Goal: Transaction & Acquisition: Purchase product/service

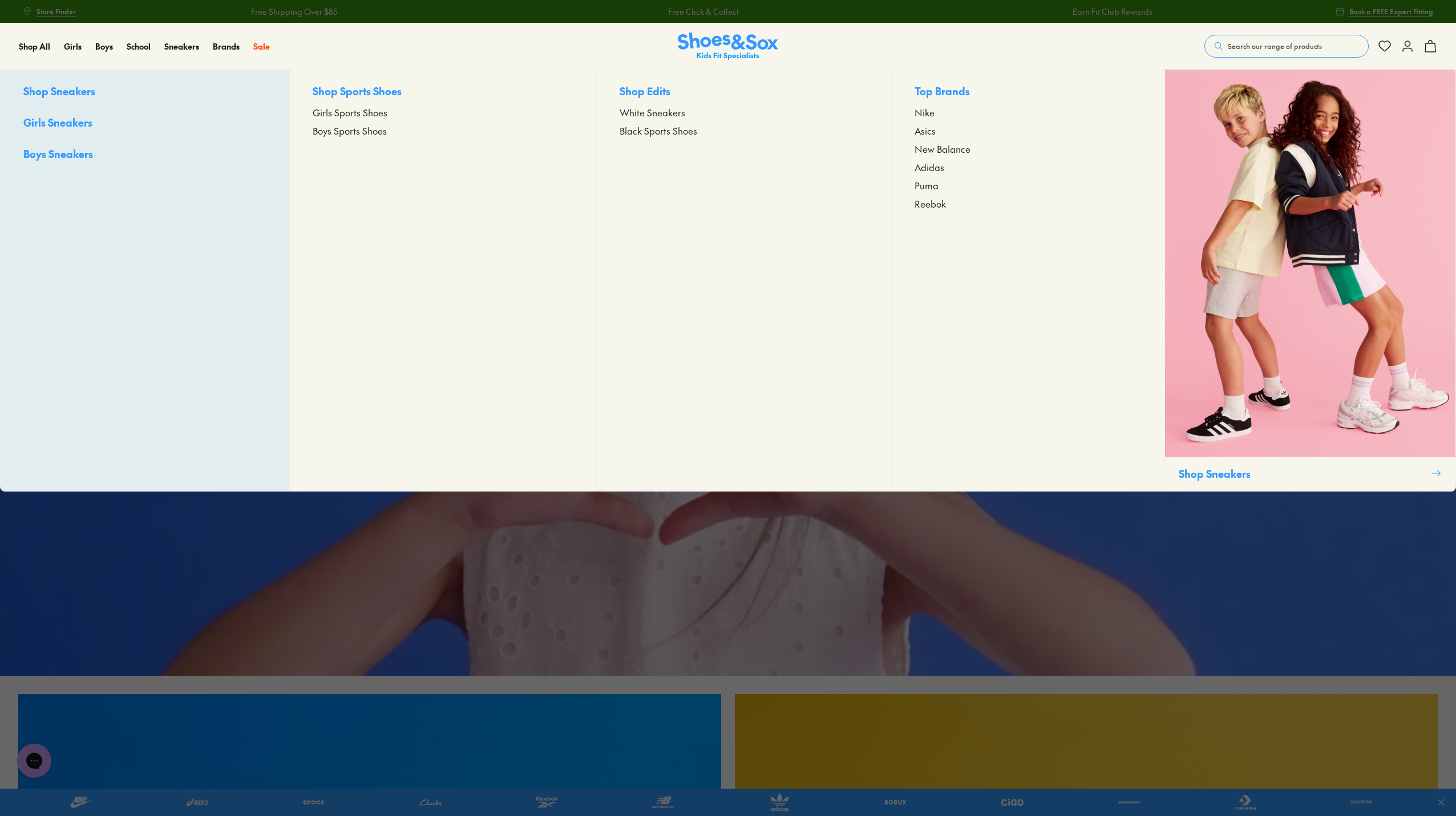
click at [360, 113] on span "Girls Sports Shoes" at bounding box center [350, 112] width 75 height 13
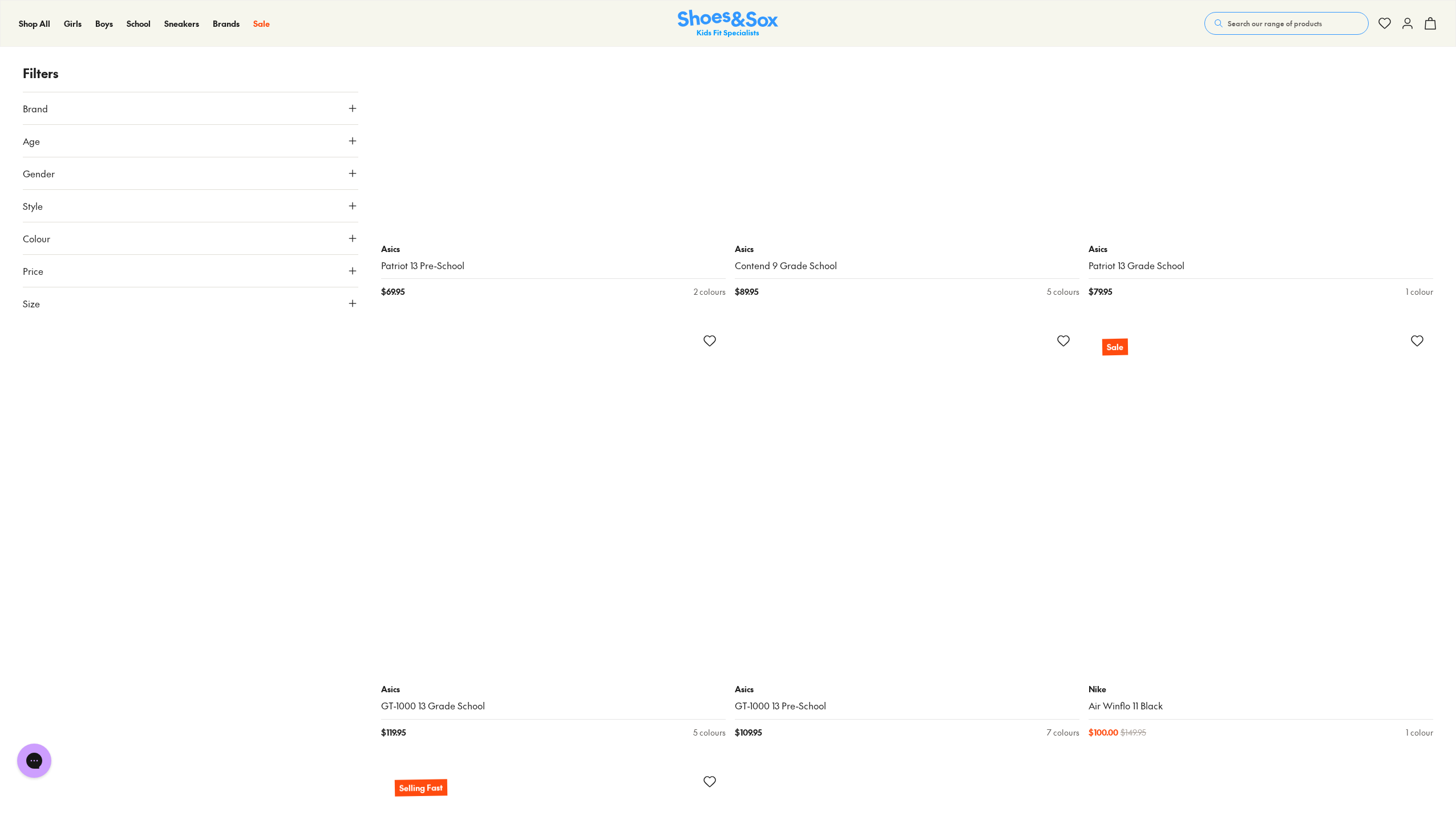
scroll to position [8725, 0]
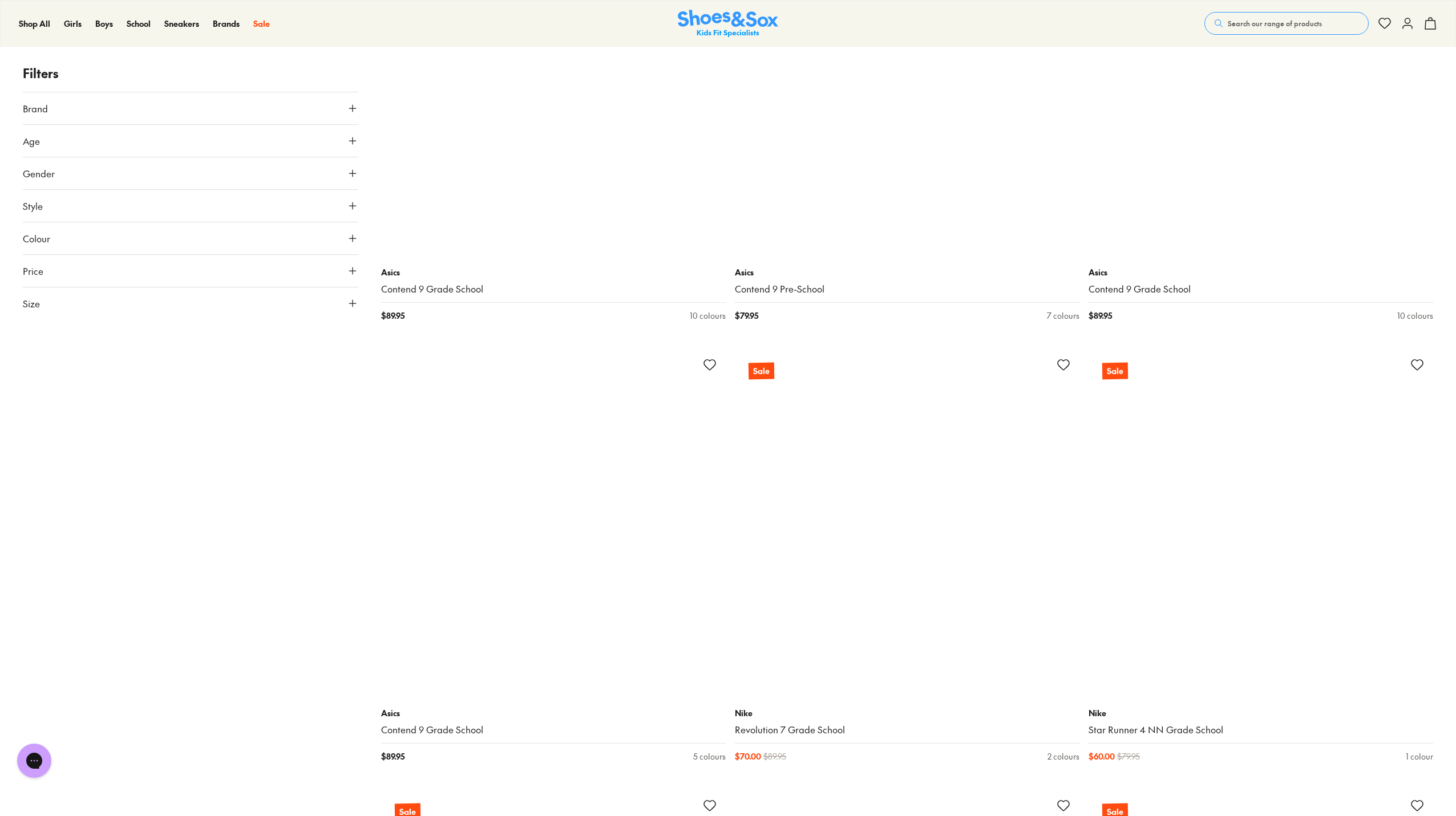
scroll to position [12375, 0]
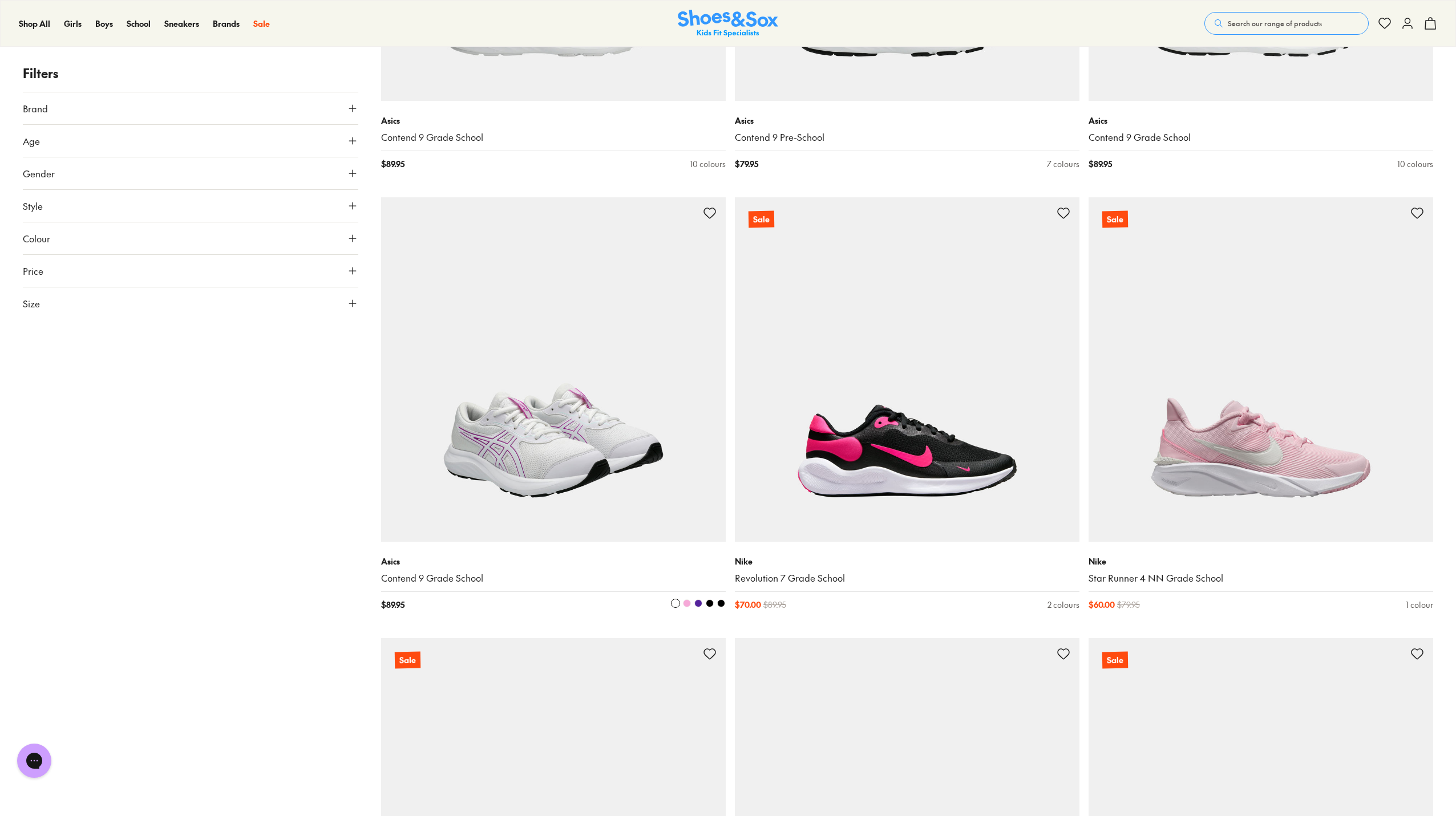
click at [508, 452] on img at bounding box center [554, 370] width 345 height 344
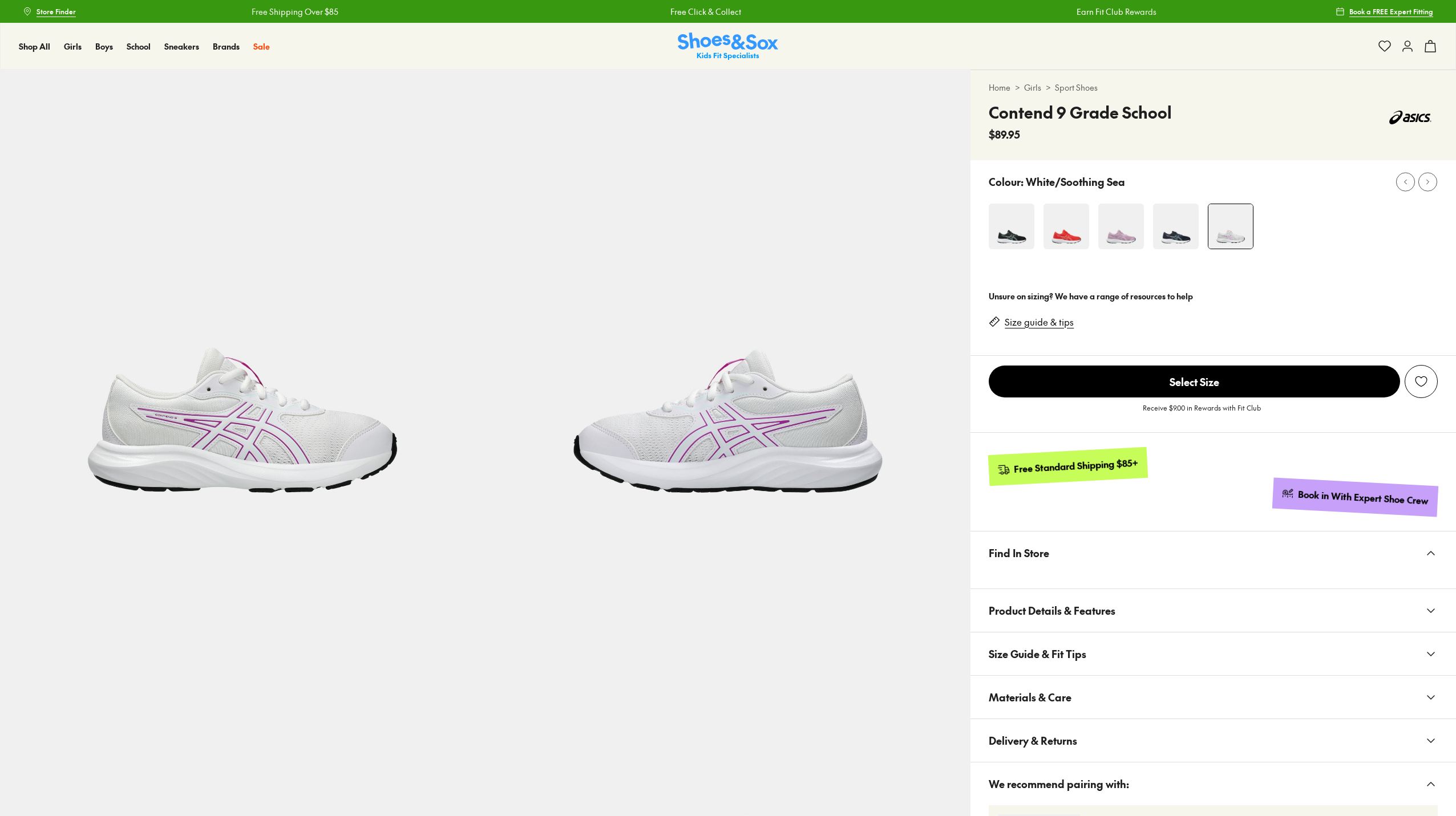
select select "*"
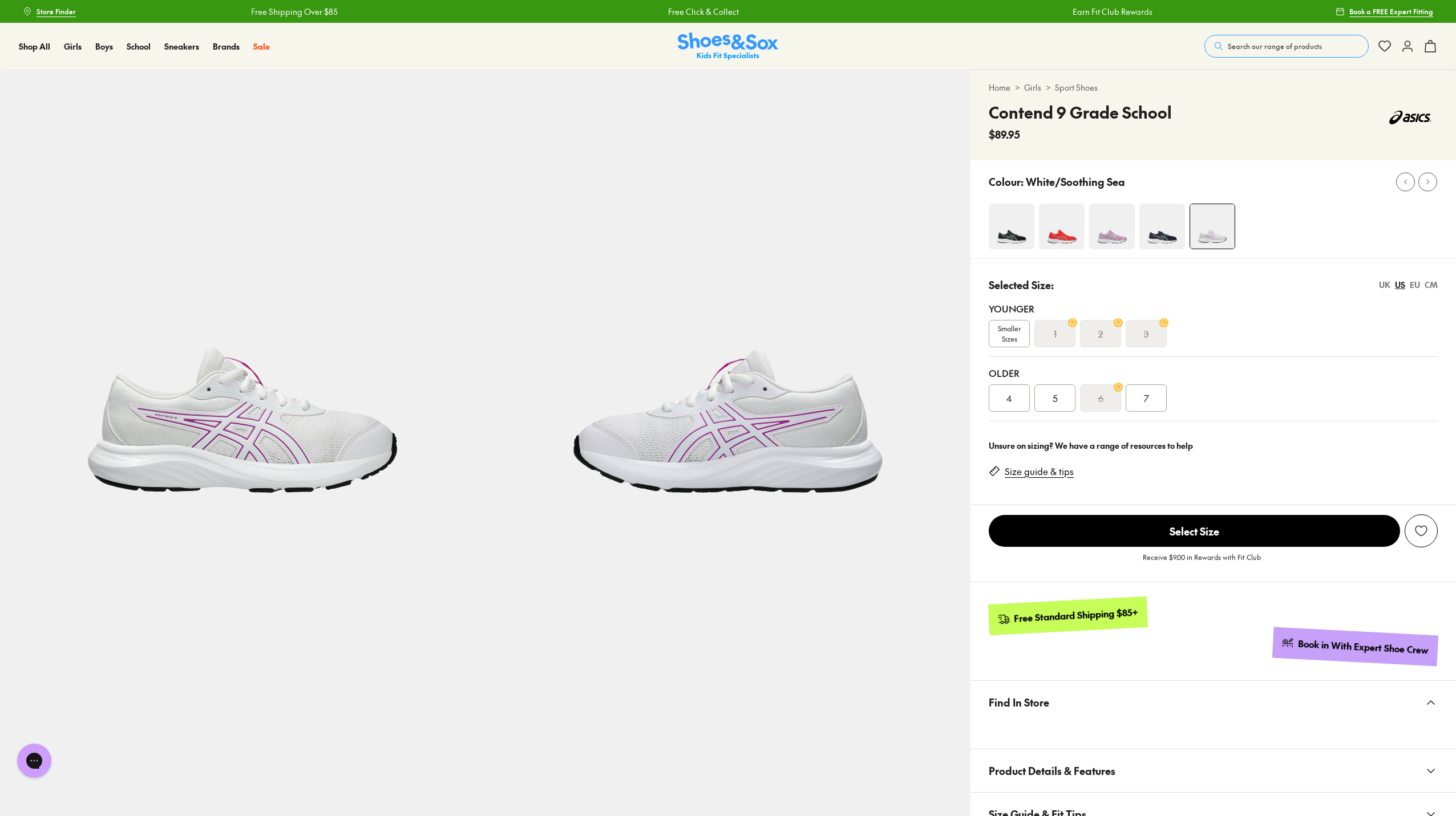
click at [1092, 232] on img at bounding box center [1111, 226] width 46 height 46
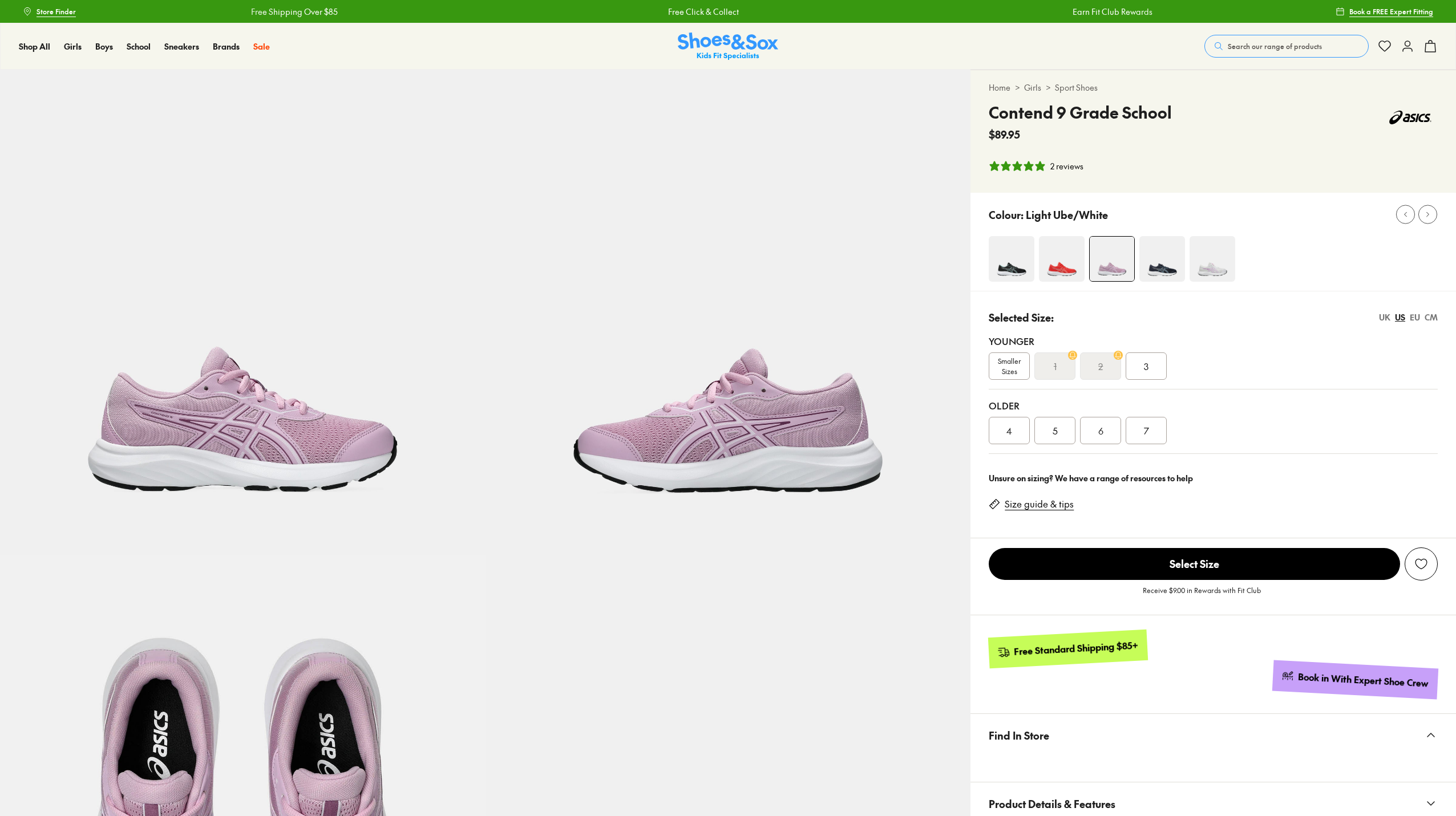
select select "*"
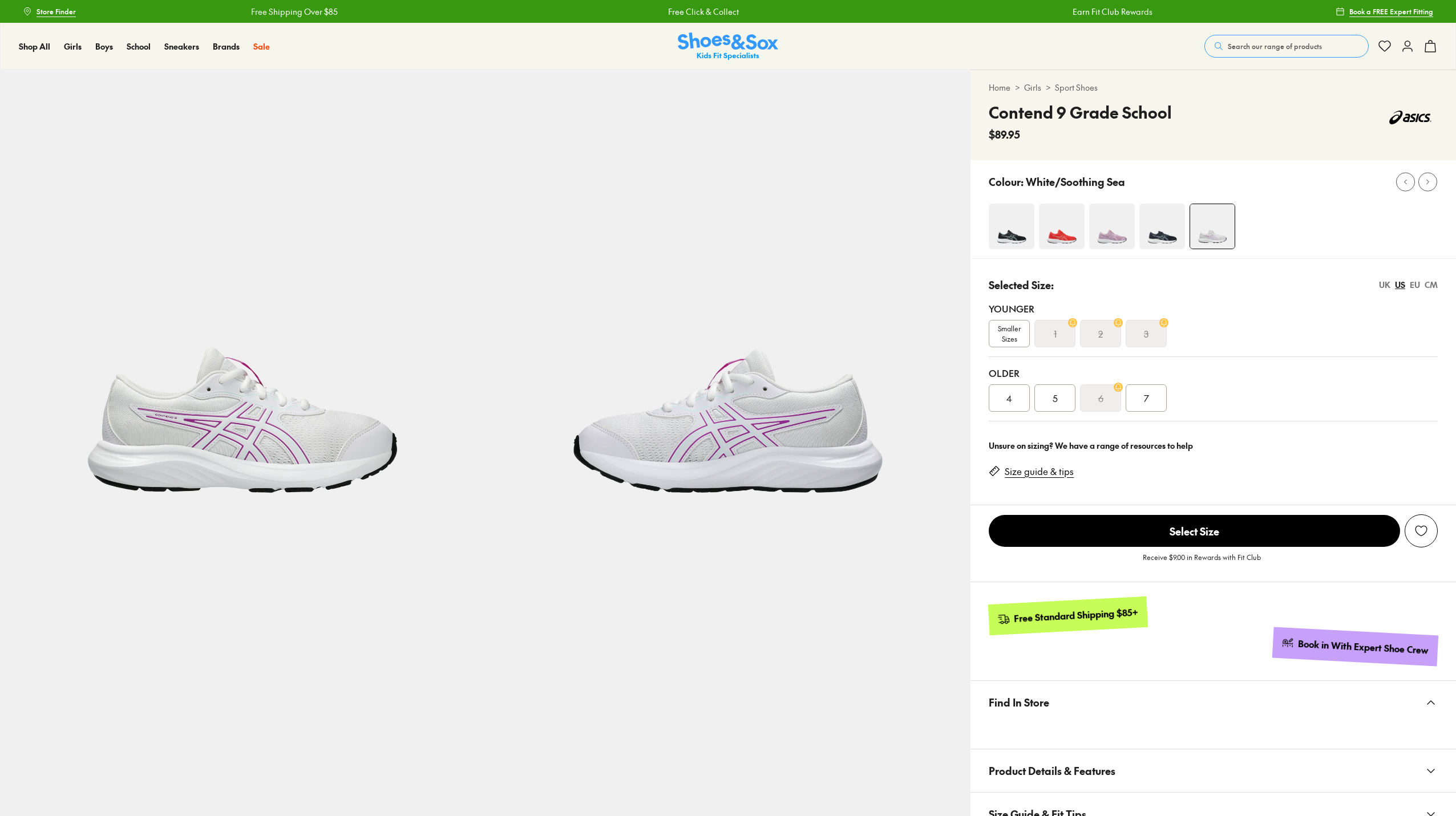
select select "*"
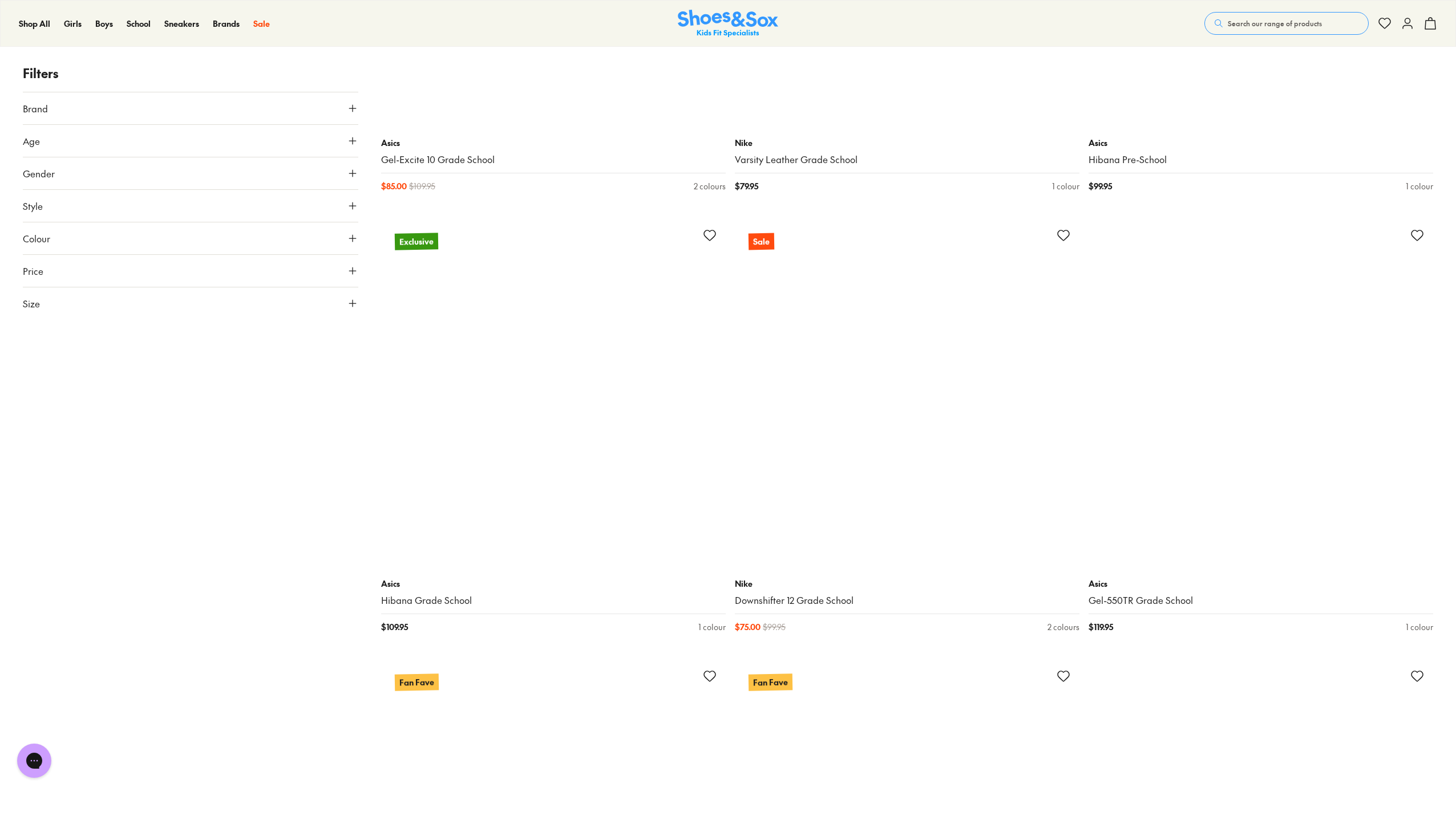
scroll to position [5855, 0]
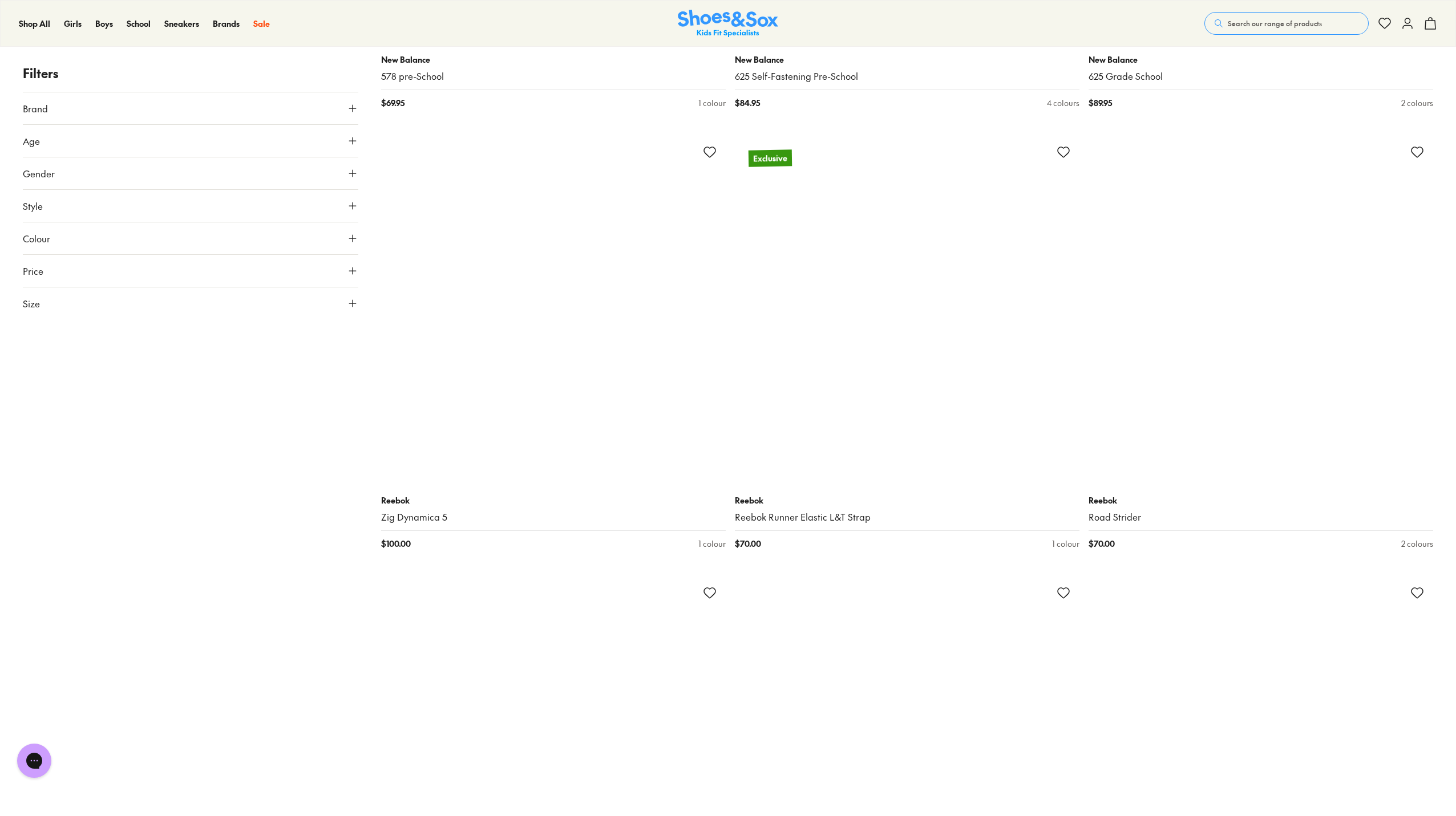
scroll to position [10931, 0]
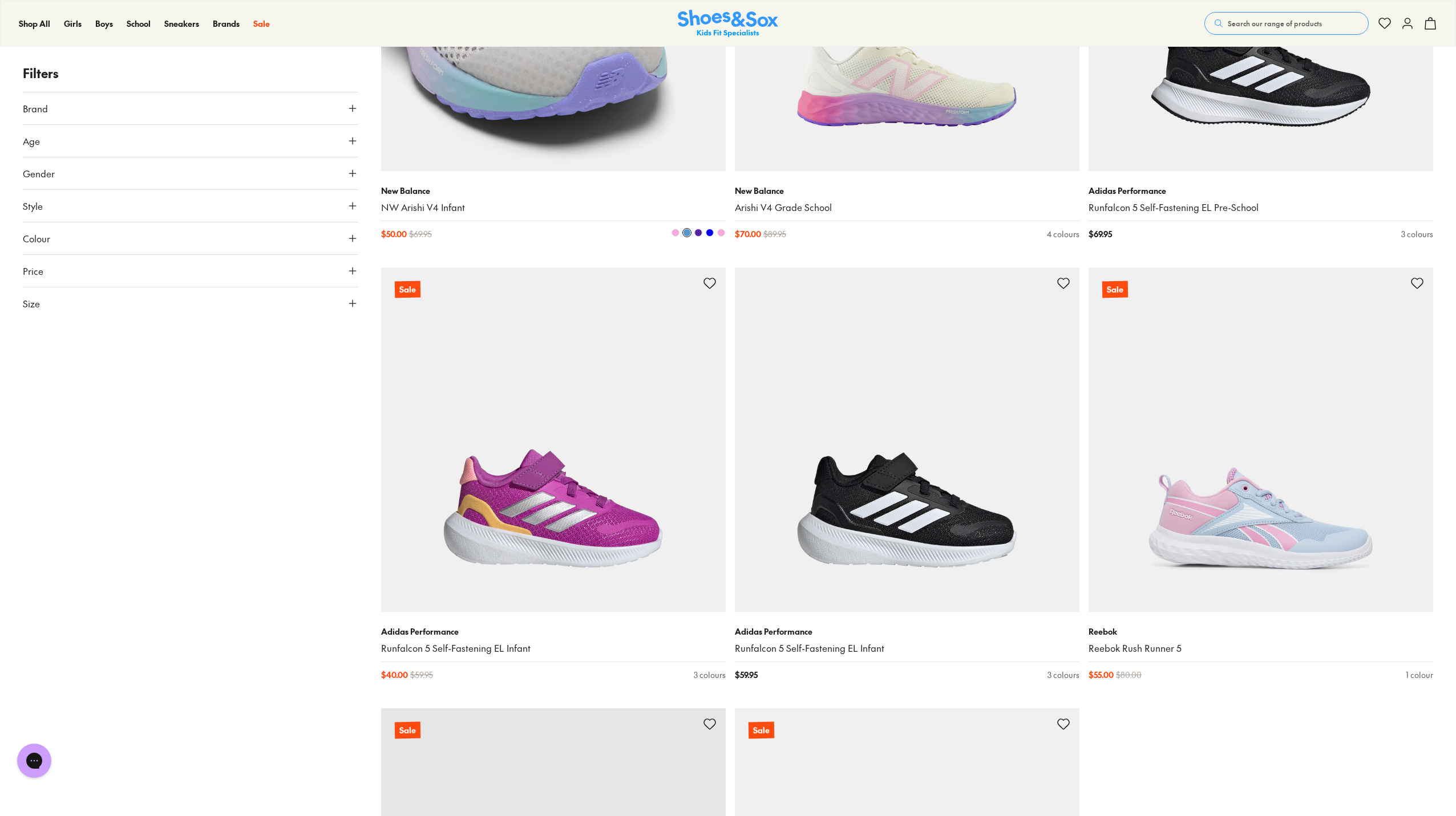
scroll to position [15264, 0]
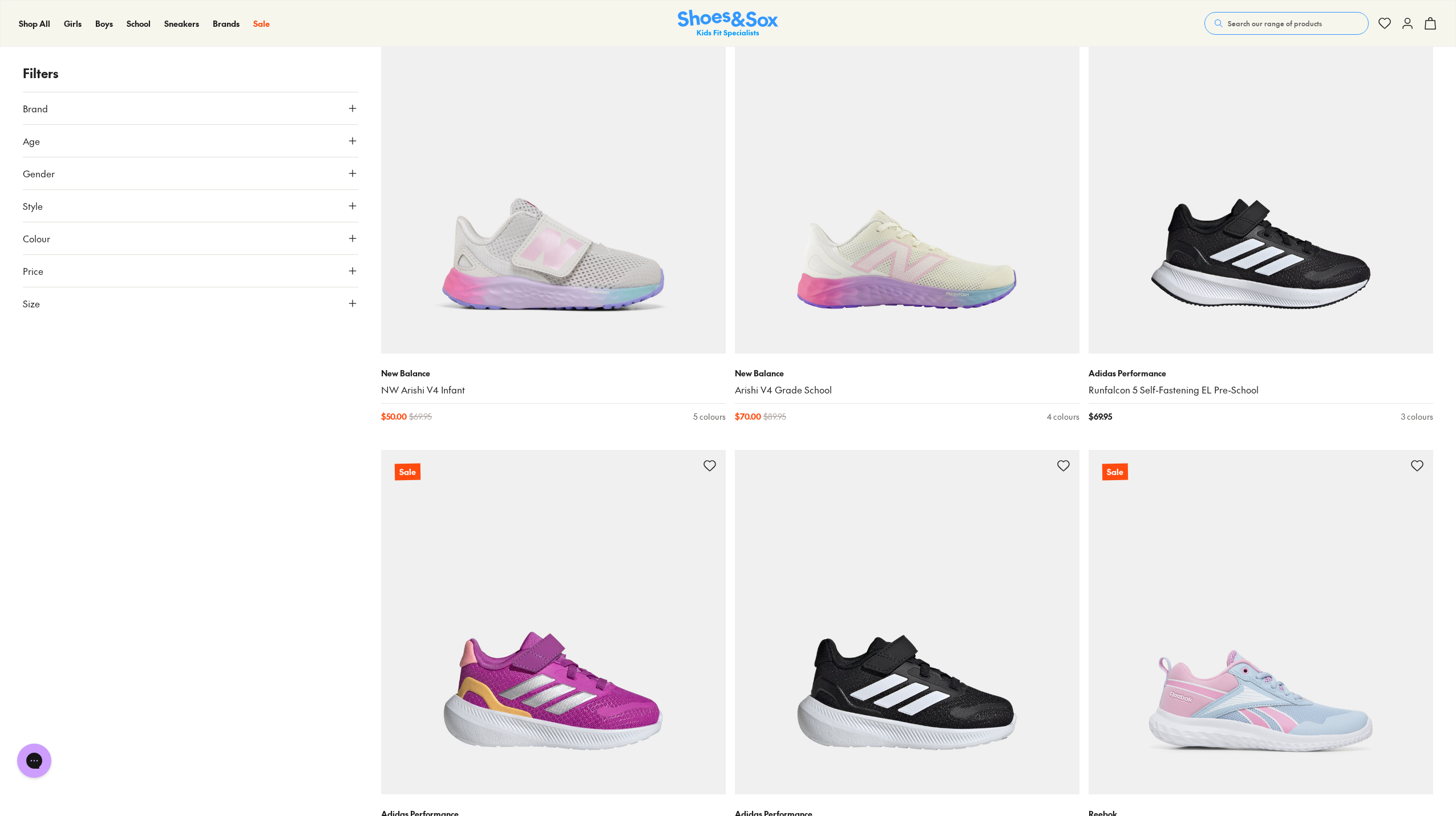
click at [353, 109] on icon at bounding box center [352, 108] width 11 height 11
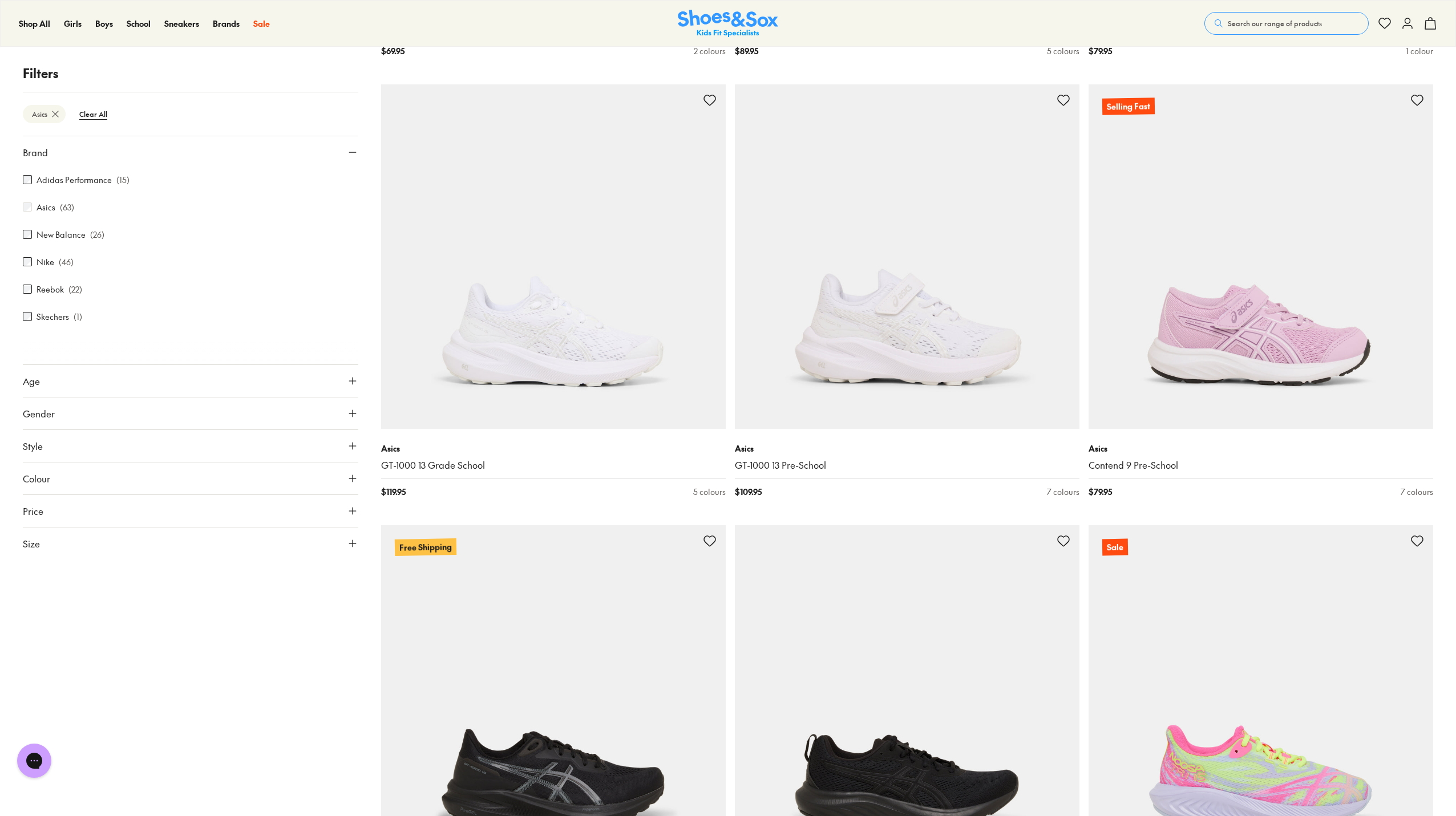
scroll to position [4962, 0]
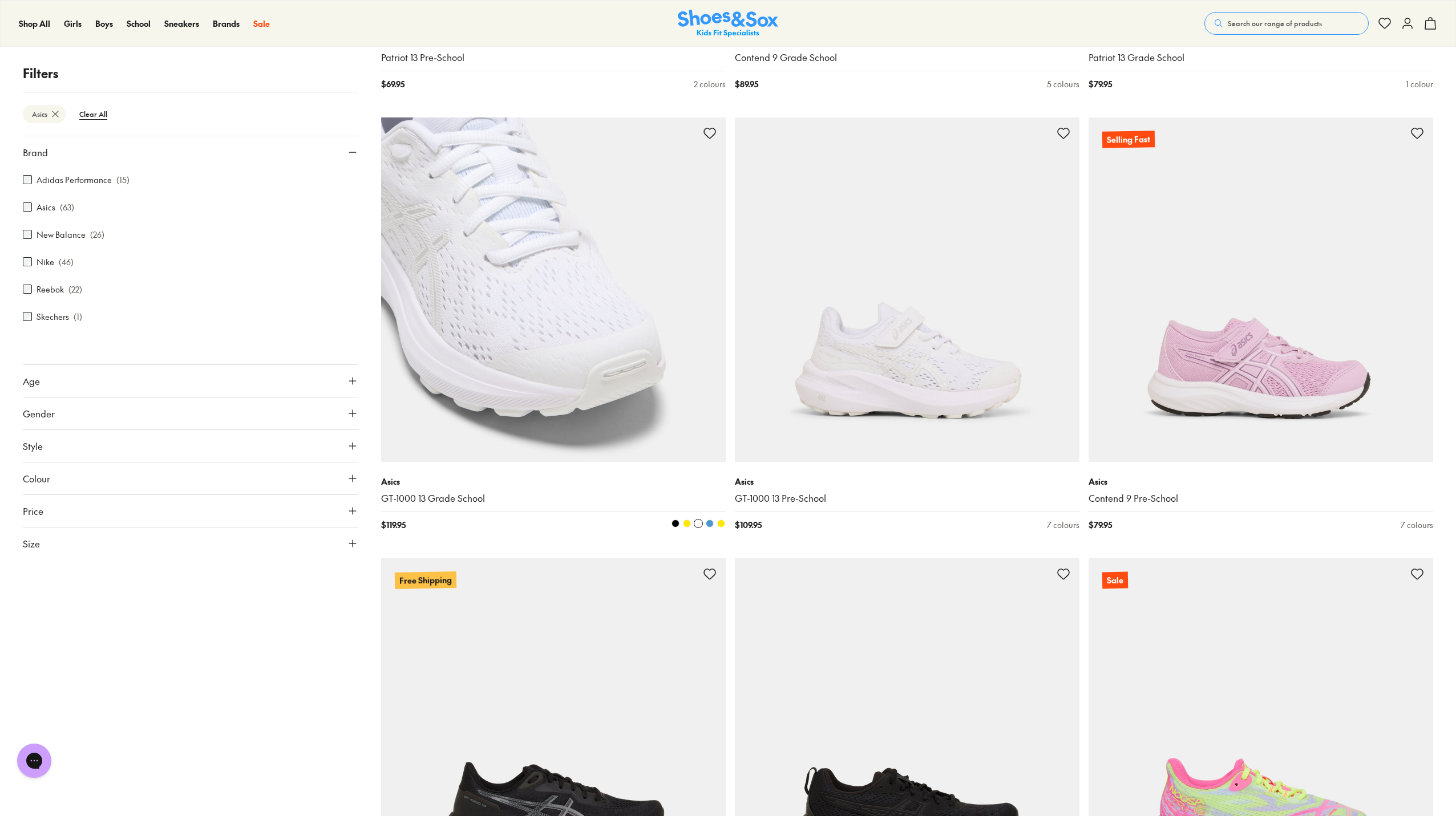
click at [526, 352] on img at bounding box center [554, 289] width 345 height 344
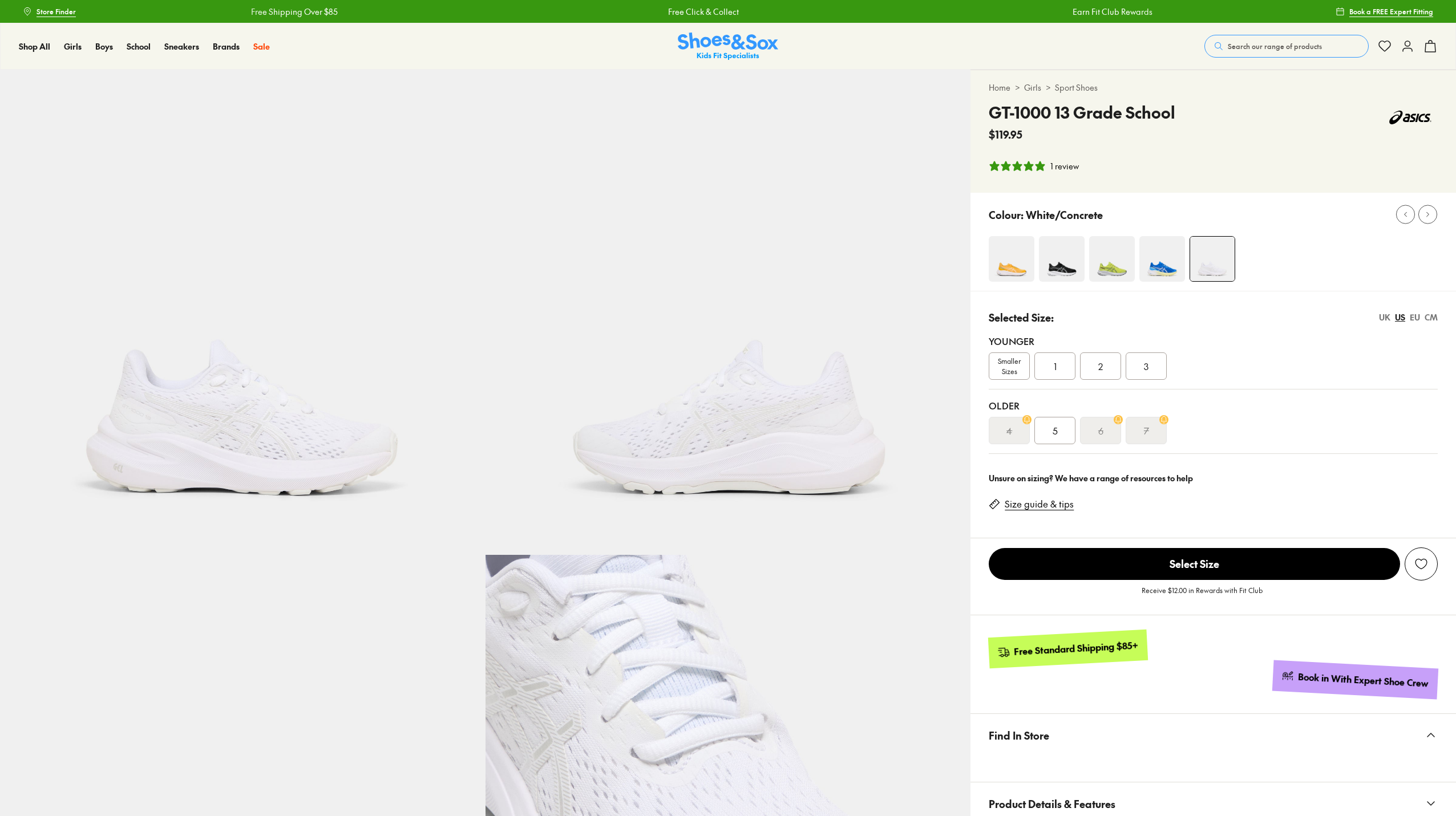
select select "*"
click at [1049, 363] on div "1" at bounding box center [1055, 366] width 41 height 28
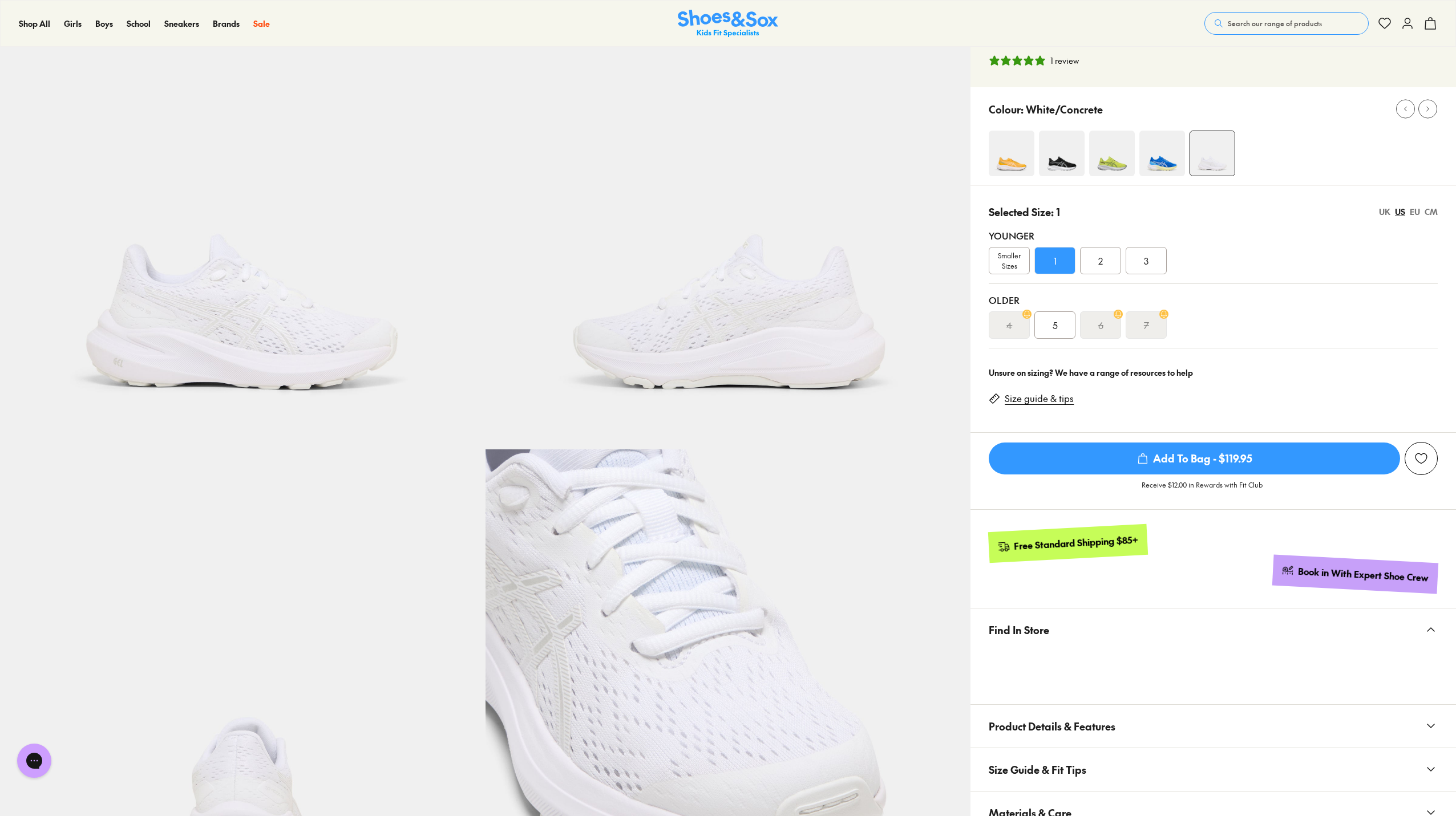
scroll to position [57, 0]
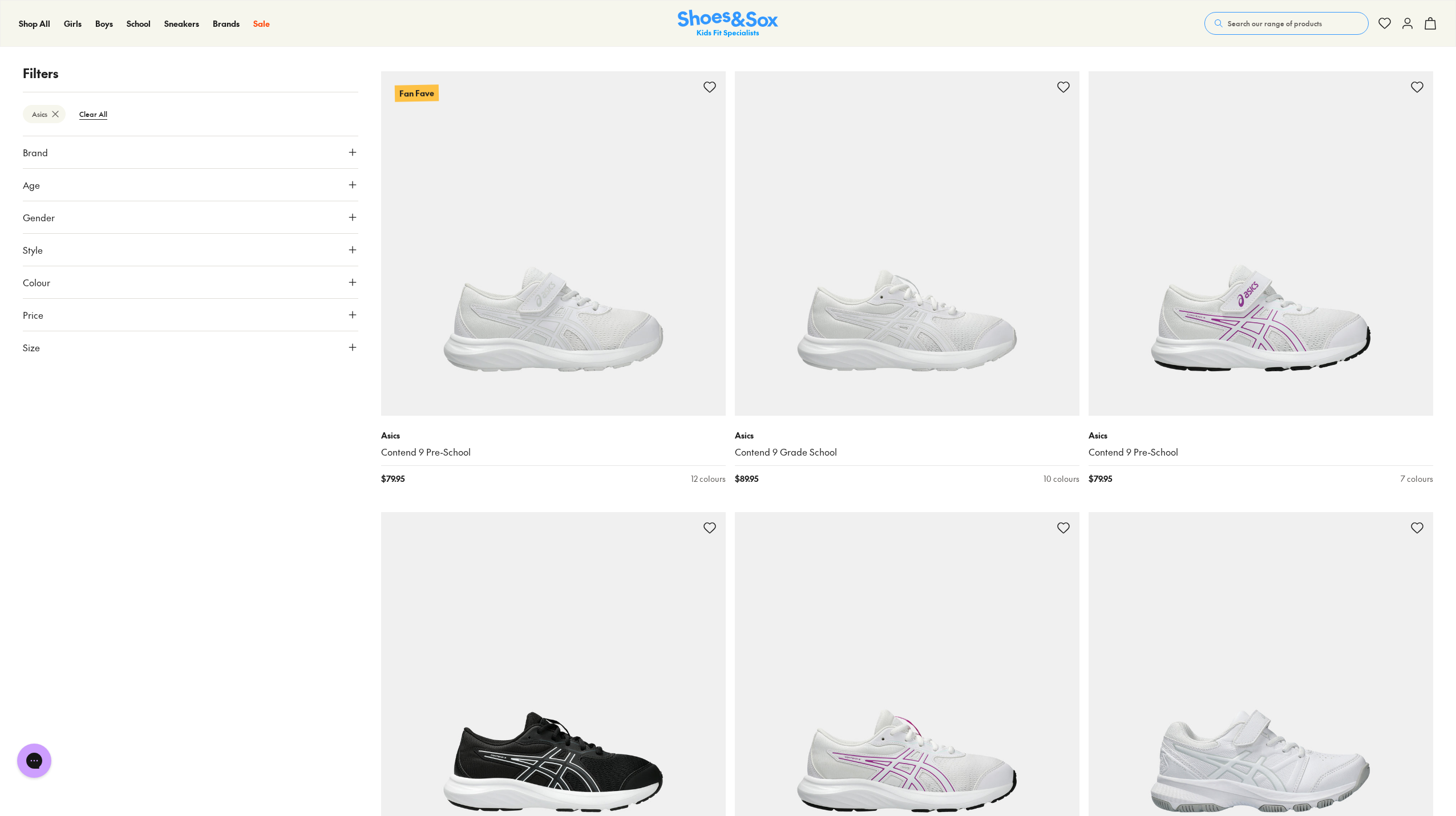
scroll to position [2640, 0]
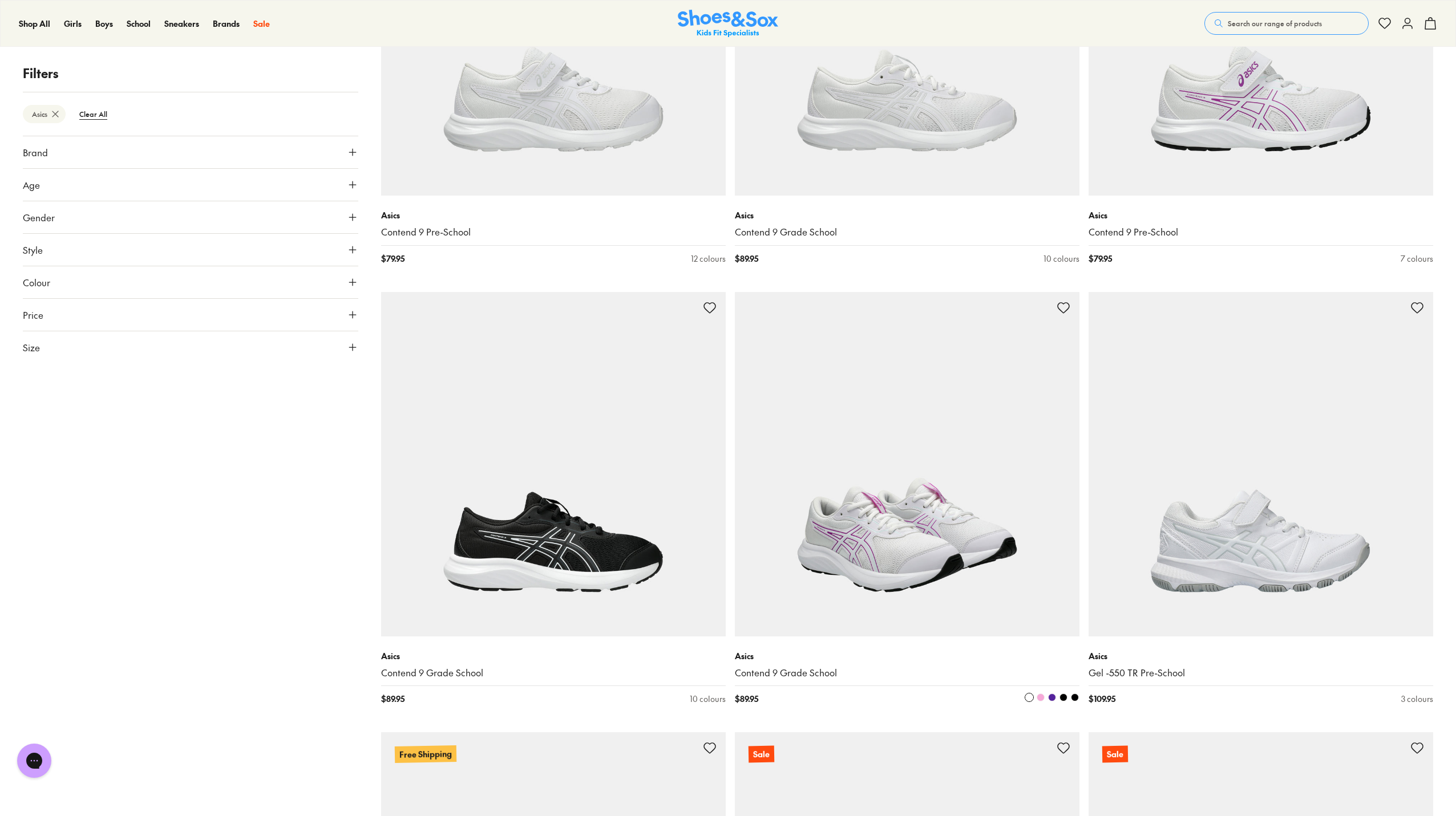
click at [915, 565] on img at bounding box center [907, 464] width 345 height 344
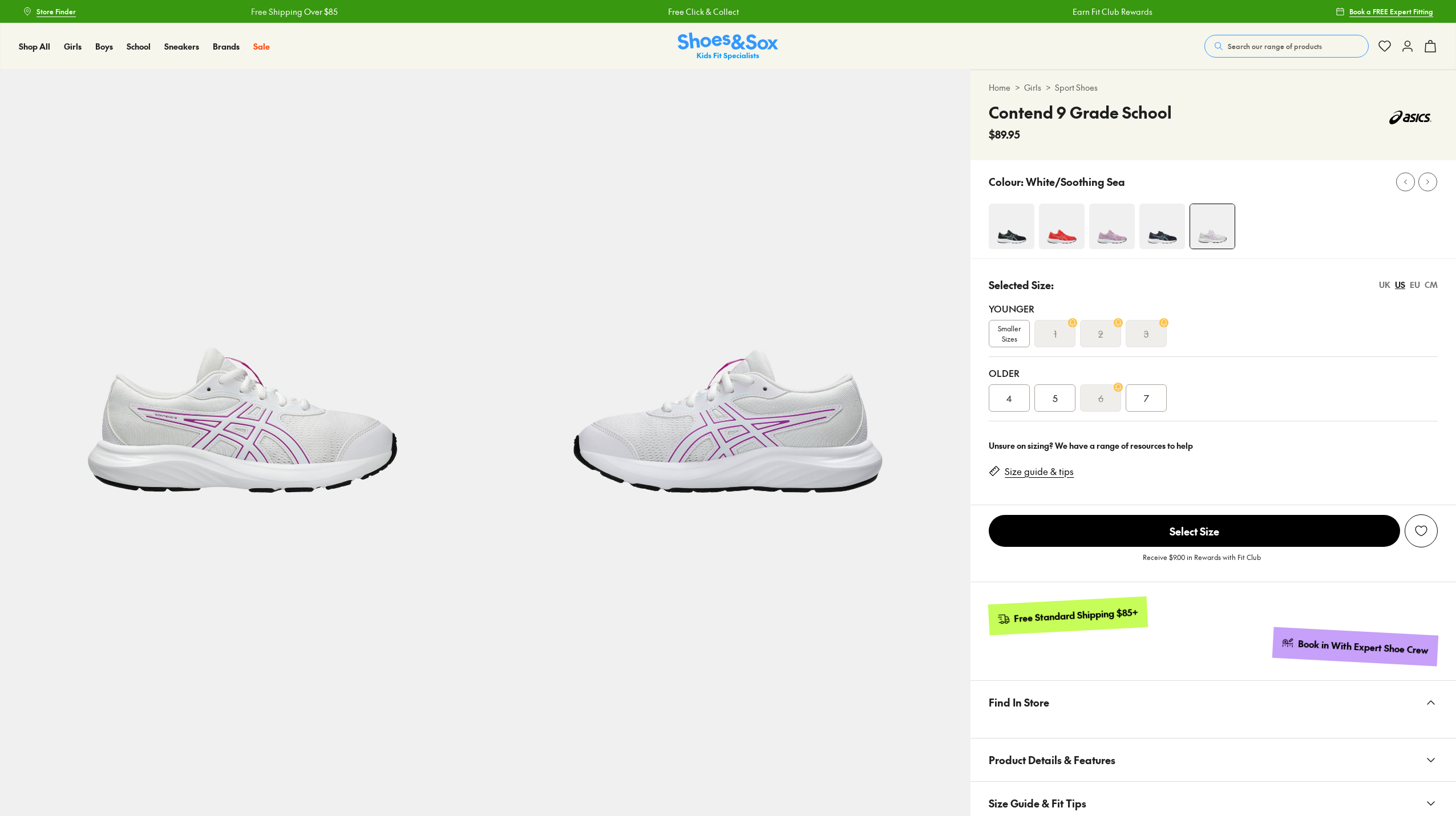
select select "*"
drag, startPoint x: 1127, startPoint y: 183, endPoint x: 1029, endPoint y: 182, distance: 98.0
click at [1029, 182] on div "Colour: White/Soothing Sea" at bounding box center [1222, 182] width 467 height 25
copy p "White/Soothing Sea"
